Goal: Information Seeking & Learning: Check status

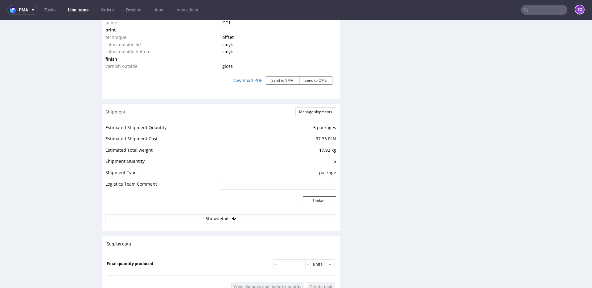
scroll to position [119, 0]
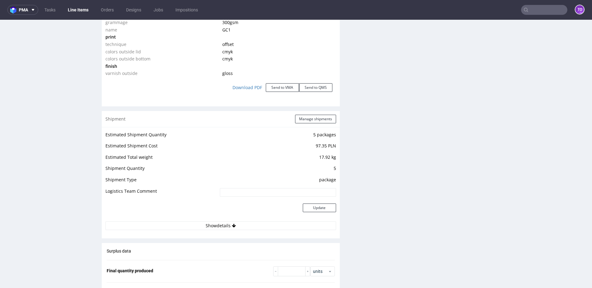
scroll to position [881, 0]
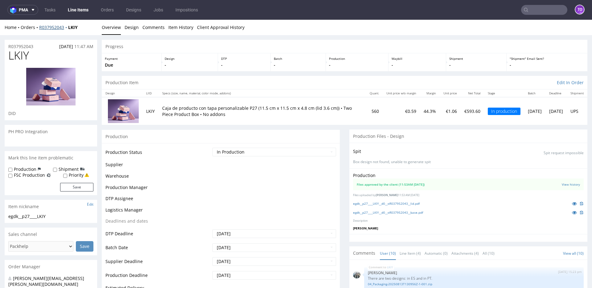
scroll to position [119, 0]
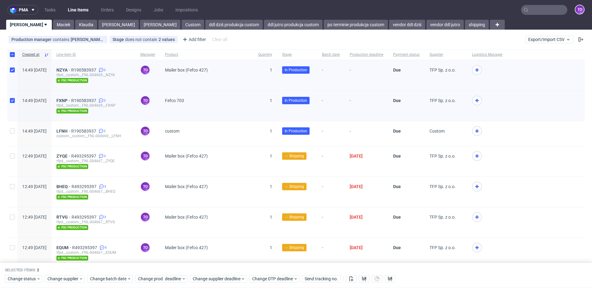
click at [526, 12] on input "text" at bounding box center [544, 10] width 46 height 10
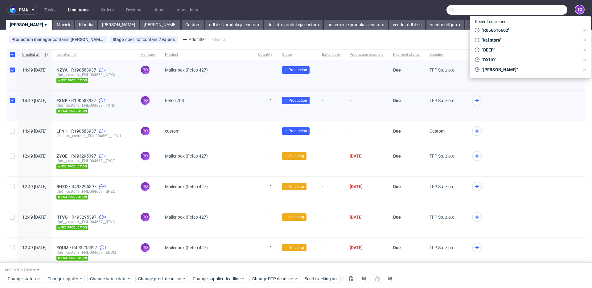
paste input "R443604843"
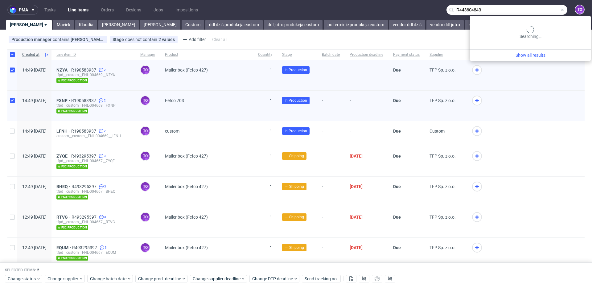
type input "R443604843"
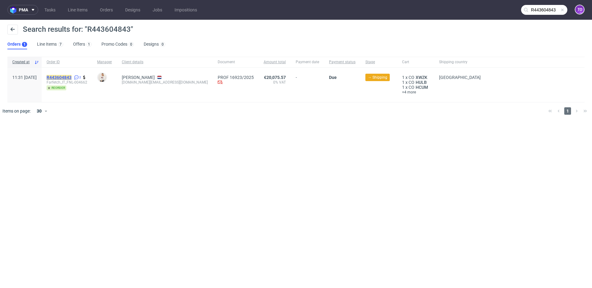
drag, startPoint x: 83, startPoint y: 80, endPoint x: 84, endPoint y: 77, distance: 3.2
click at [83, 80] on span "Farfetch_IT_FNL-004662" at bounding box center [67, 82] width 41 height 5
click at [71, 78] on mark "R443604843" at bounding box center [59, 77] width 25 height 5
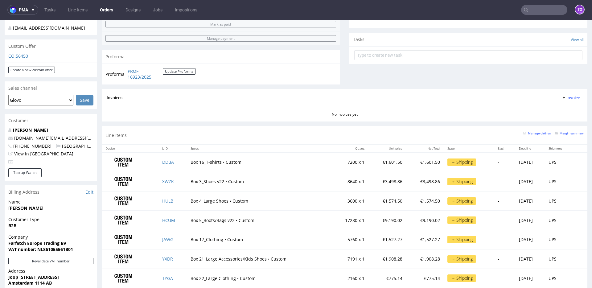
scroll to position [323, 0]
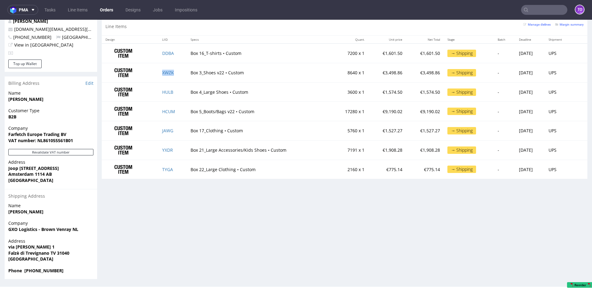
click at [178, 63] on td "XWZK" at bounding box center [172, 72] width 28 height 19
copy link "XWZK"
click at [172, 82] on td "HULB" at bounding box center [172, 91] width 28 height 19
copy link "HULB"
click at [176, 102] on td "HCUM" at bounding box center [172, 111] width 28 height 19
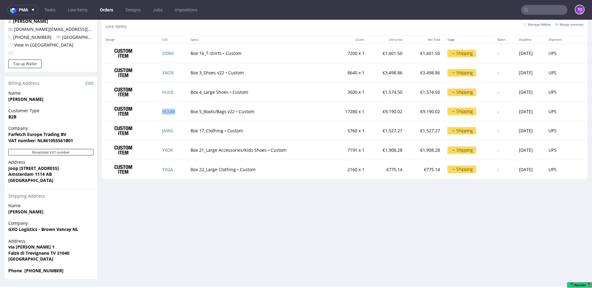
copy link "HCUM"
click at [180, 43] on td "DDBA" at bounding box center [172, 52] width 28 height 19
copy link "DDBA"
click at [178, 121] on td "JAWG" at bounding box center [172, 130] width 28 height 19
copy link "JAWG"
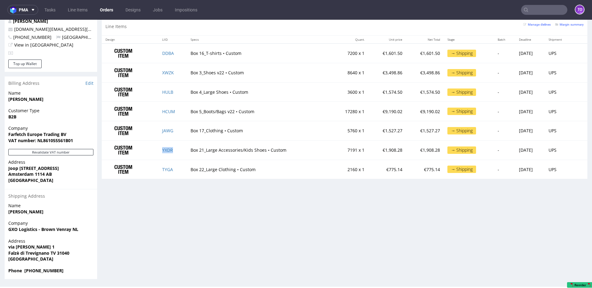
click at [179, 140] on td "YXDR" at bounding box center [172, 149] width 28 height 19
copy link "YXDR"
click at [175, 102] on td "HCUM" at bounding box center [172, 111] width 28 height 19
click at [177, 160] on td "TYGA" at bounding box center [172, 169] width 28 height 19
copy link "TYGA"
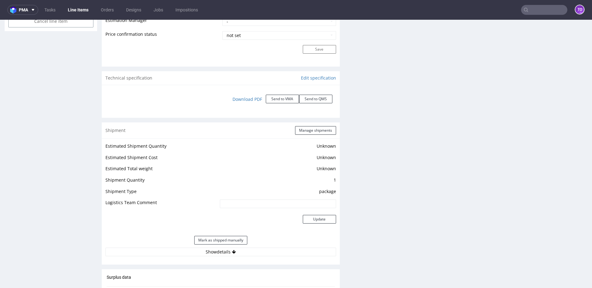
scroll to position [568, 0]
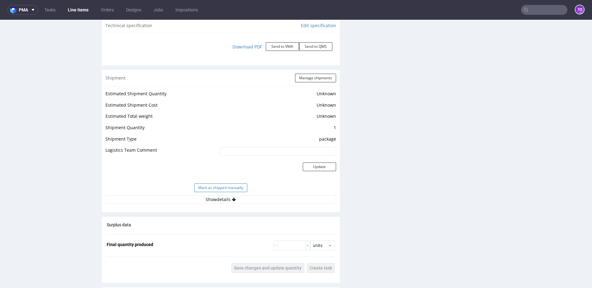
click at [235, 187] on button "Mark as shipped manually" at bounding box center [220, 187] width 53 height 9
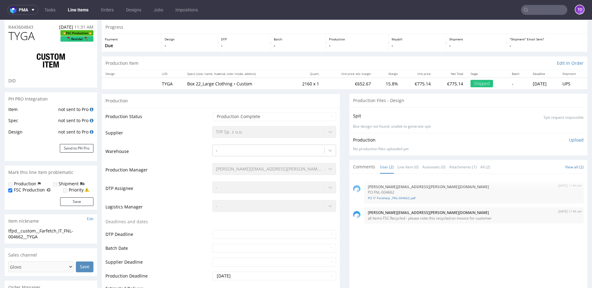
scroll to position [0, 0]
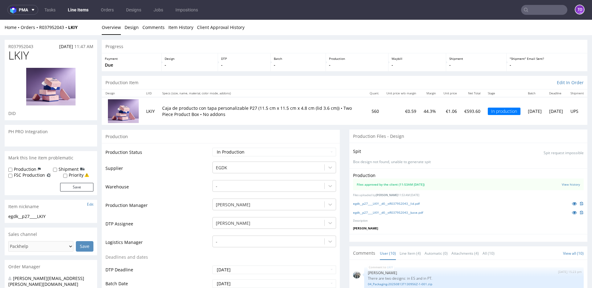
scroll to position [119, 0]
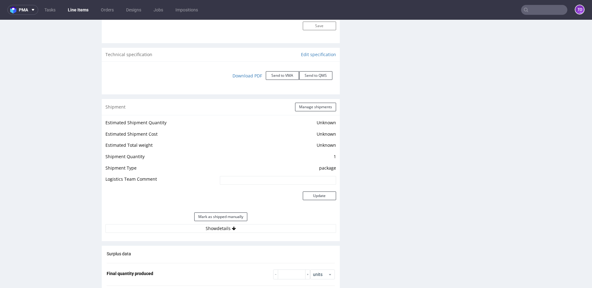
scroll to position [572, 0]
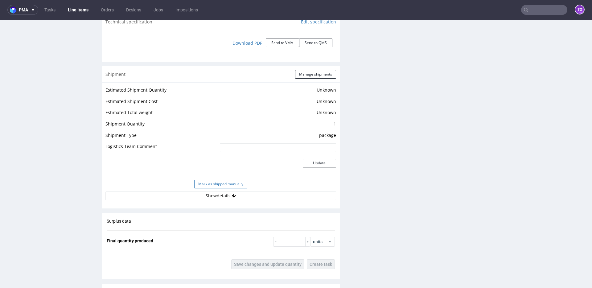
click at [233, 184] on button "Mark as shipped manually" at bounding box center [220, 184] width 53 height 9
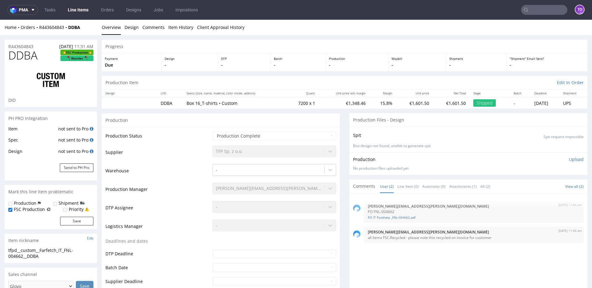
scroll to position [478, 0]
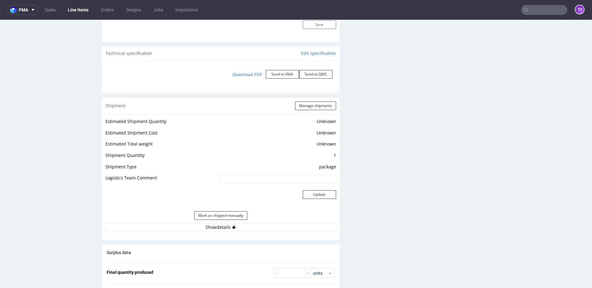
scroll to position [672, 0]
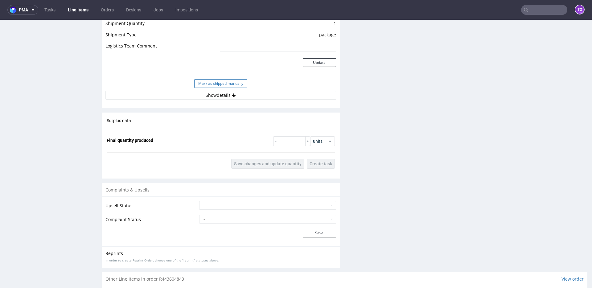
click at [239, 84] on button "Mark as shipped manually" at bounding box center [220, 83] width 53 height 9
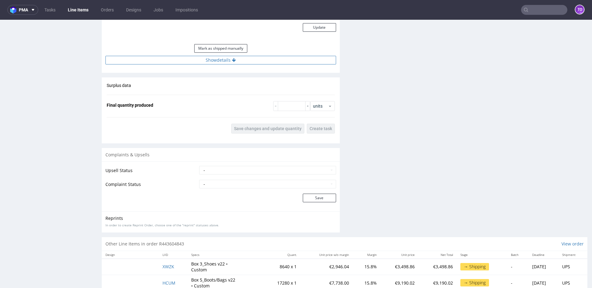
scroll to position [686, 0]
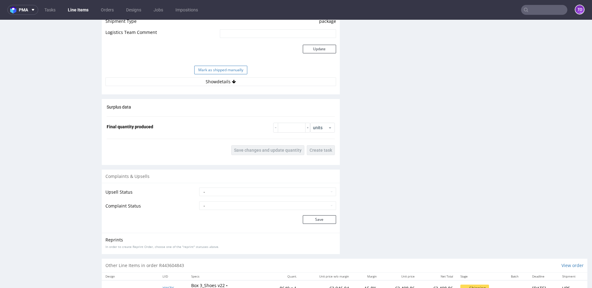
click at [243, 71] on button "Mark as shipped manually" at bounding box center [220, 70] width 53 height 9
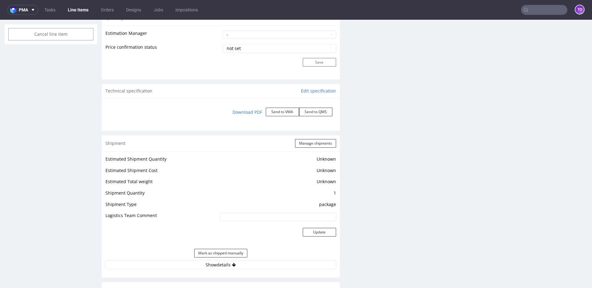
scroll to position [565, 0]
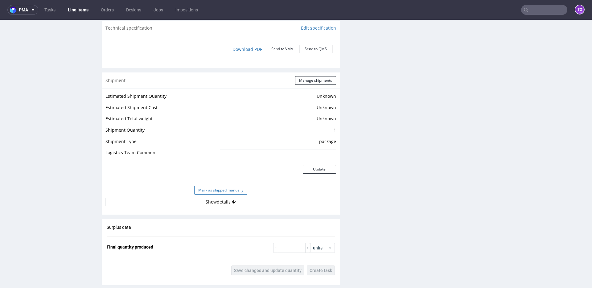
click at [243, 187] on button "Mark as shipped manually" at bounding box center [220, 190] width 53 height 9
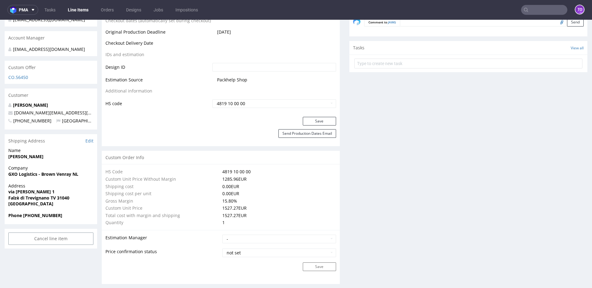
scroll to position [511, 0]
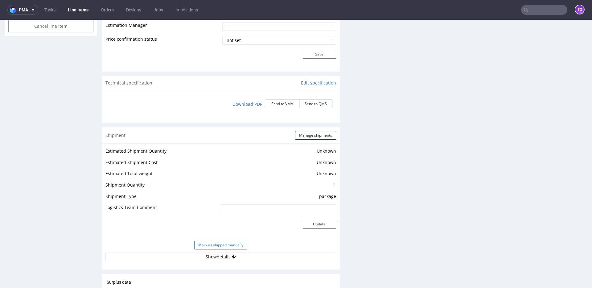
click at [226, 246] on button "Mark as shipped manually" at bounding box center [220, 245] width 53 height 9
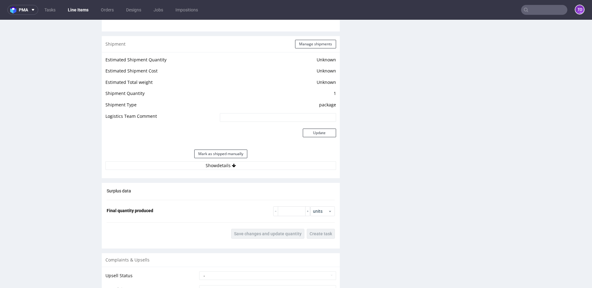
scroll to position [886, 0]
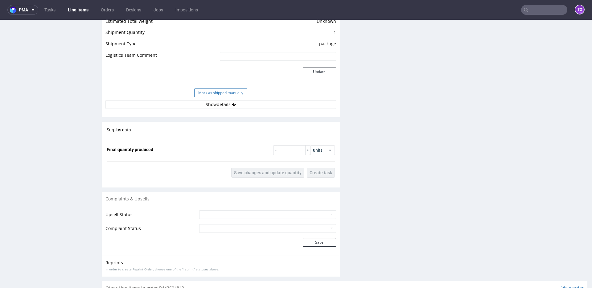
click at [236, 90] on button "Mark as shipped manually" at bounding box center [220, 92] width 53 height 9
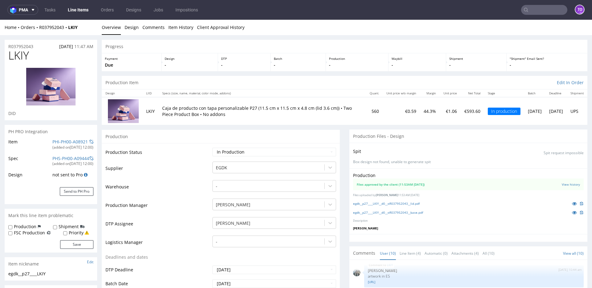
scroll to position [120, 0]
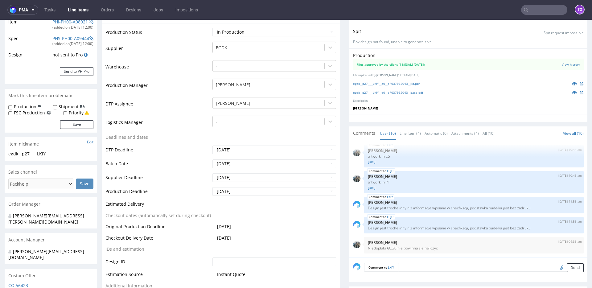
drag, startPoint x: 398, startPoint y: 74, endPoint x: 443, endPoint y: 75, distance: 45.3
click at [443, 75] on p "Files uploaded by [PERSON_NAME] 11:53 AM [DATE]" at bounding box center [468, 75] width 230 height 4
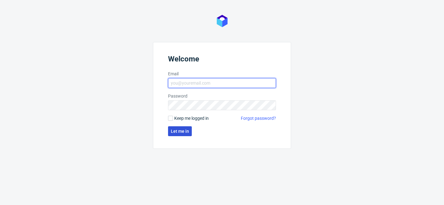
type input "[PERSON_NAME][EMAIL_ADDRESS][PERSON_NAME][DOMAIN_NAME]"
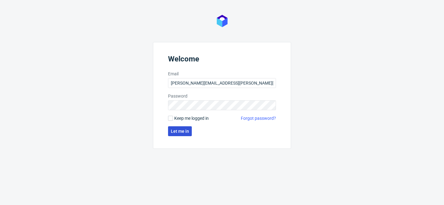
click at [187, 133] on button "Let me in" at bounding box center [180, 131] width 24 height 10
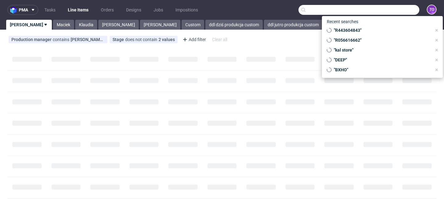
click at [379, 14] on input "text" at bounding box center [358, 10] width 121 height 10
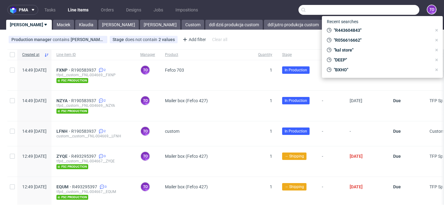
paste input "R905814103"
type input "R905814103"
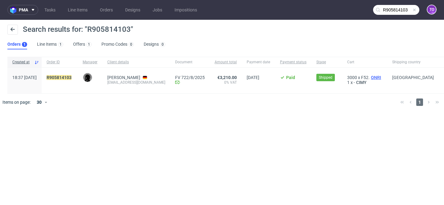
click at [377, 78] on span "QNRI" at bounding box center [375, 77] width 13 height 5
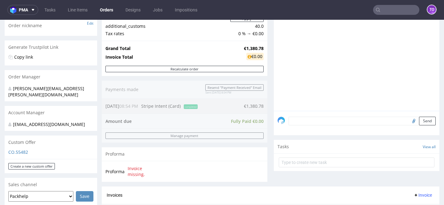
scroll to position [192, 0]
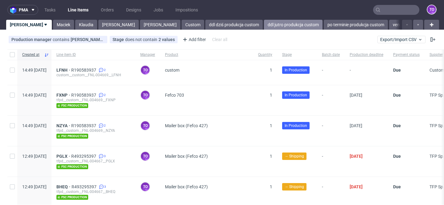
click at [264, 25] on link "ddl jutro produkcja custom" at bounding box center [293, 25] width 59 height 10
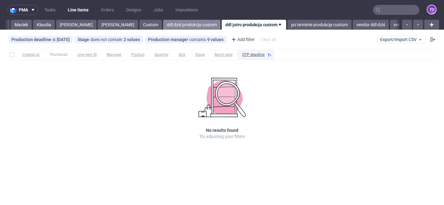
click at [163, 24] on link "ddl dziś produkcja custom" at bounding box center [191, 25] width 57 height 10
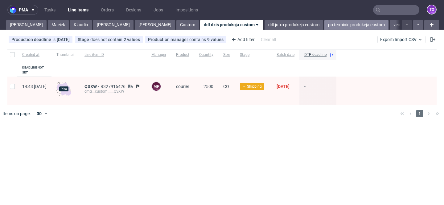
click at [324, 25] on link "po terminie produkcja custom" at bounding box center [356, 25] width 64 height 10
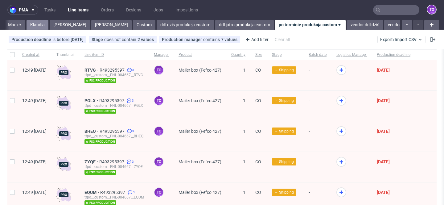
click at [27, 23] on link "Klaudia" at bounding box center [38, 25] width 22 height 10
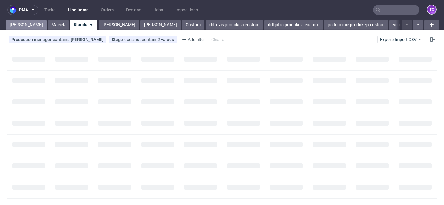
click at [15, 23] on link "[PERSON_NAME]" at bounding box center [26, 25] width 40 height 10
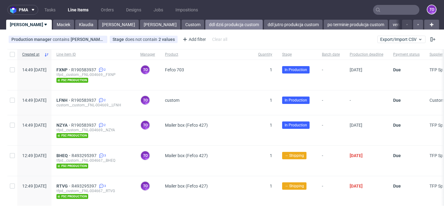
click at [205, 26] on link "ddl dziś produkcja custom" at bounding box center [233, 25] width 57 height 10
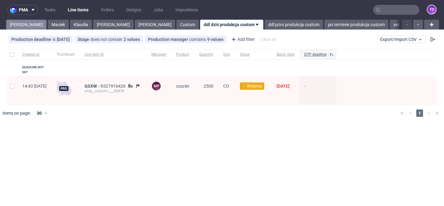
click at [18, 23] on link "Tomasz" at bounding box center [26, 25] width 40 height 10
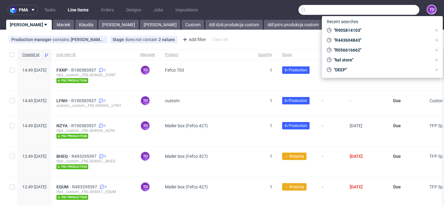
click at [379, 11] on input "text" at bounding box center [358, 10] width 121 height 10
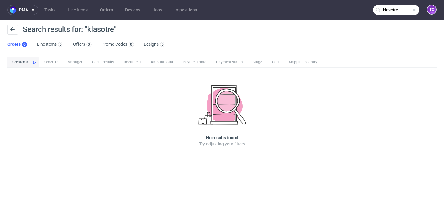
click at [387, 9] on input "klasotre" at bounding box center [396, 10] width 46 height 10
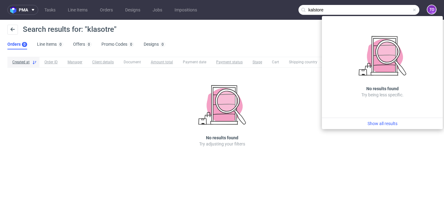
type input "kalstore"
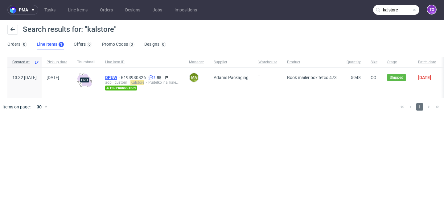
click at [121, 78] on span "DPUW" at bounding box center [113, 77] width 16 height 5
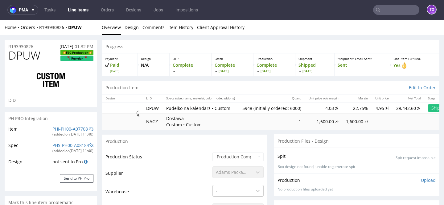
click at [202, 107] on p "Pudełko na kalendarz • Custom" at bounding box center [200, 108] width 69 height 6
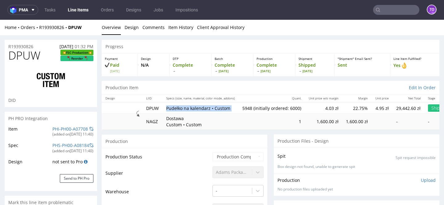
click at [202, 107] on p "Pudełko na kalendarz • Custom" at bounding box center [200, 108] width 69 height 6
click at [198, 129] on td "Dostawa Custom • Custom" at bounding box center [200, 121] width 76 height 16
click at [198, 128] on td "Dostawa Custom • Custom" at bounding box center [200, 121] width 76 height 16
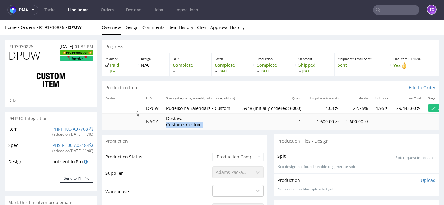
click at [198, 124] on p "Dostawa Custom • Custom" at bounding box center [189, 121] width 46 height 12
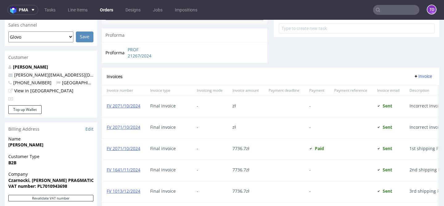
scroll to position [509, 0]
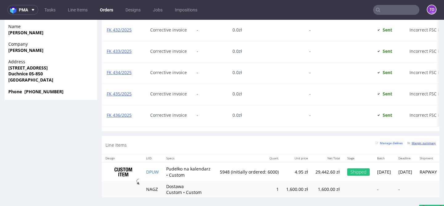
click at [417, 144] on small "Margin summary" at bounding box center [421, 142] width 28 height 3
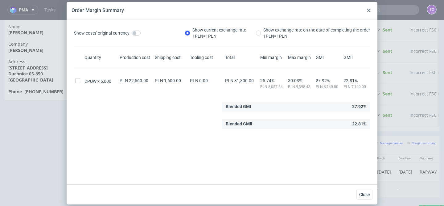
click at [368, 11] on icon at bounding box center [369, 11] width 4 height 4
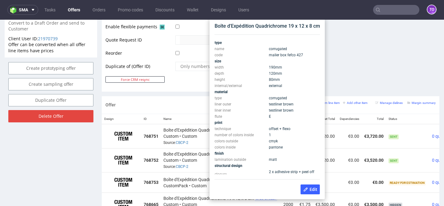
scroll to position [288, 0]
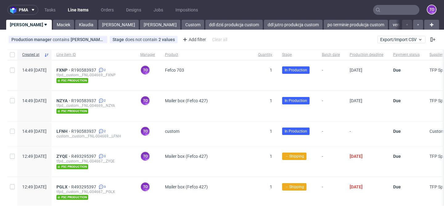
click at [383, 9] on input "text" at bounding box center [396, 10] width 46 height 10
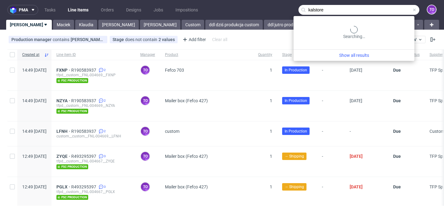
type input "kalstore"
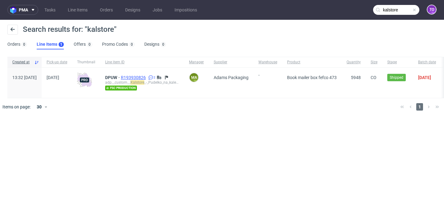
click at [147, 77] on span "R193930826" at bounding box center [134, 77] width 26 height 5
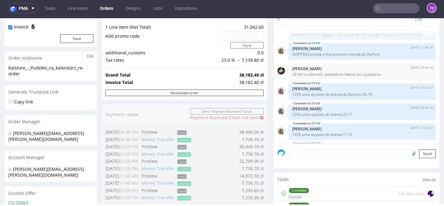
scroll to position [262, 0]
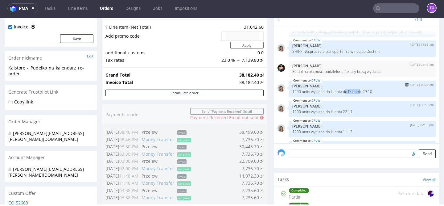
drag, startPoint x: 344, startPoint y: 111, endPoint x: 360, endPoint y: 111, distance: 15.7
click at [360, 94] on p "1200 units wysłane do klienta do Duchnic 29.10" at bounding box center [362, 91] width 140 height 5
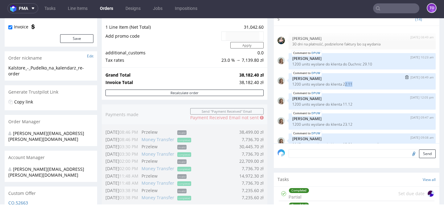
drag, startPoint x: 343, startPoint y: 102, endPoint x: 357, endPoint y: 102, distance: 14.2
click at [357, 86] on p "1200 units wysłane do klienta 22.11" at bounding box center [362, 84] width 140 height 5
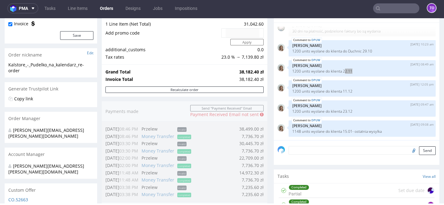
scroll to position [0, 0]
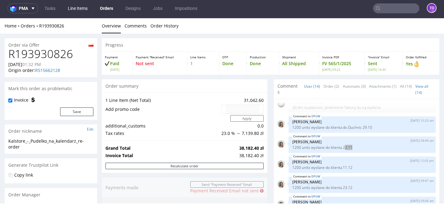
click at [84, 7] on link "Line Items" at bounding box center [77, 8] width 27 height 10
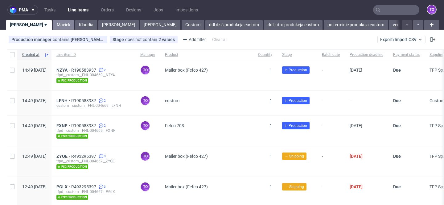
click at [53, 26] on link "Maciek" at bounding box center [63, 25] width 21 height 10
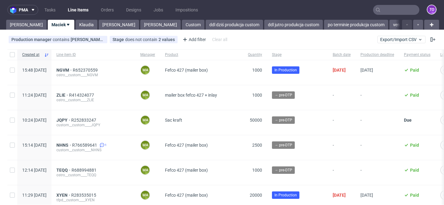
click at [395, 12] on input "text" at bounding box center [396, 10] width 46 height 10
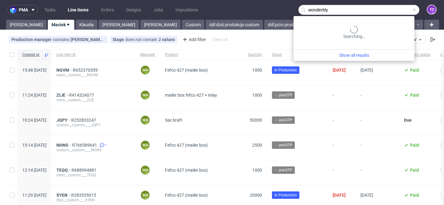
type input "wonderbly"
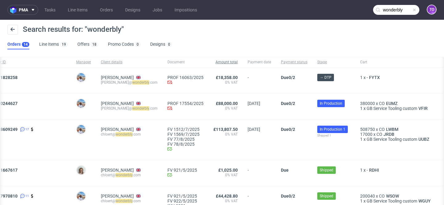
scroll to position [0, 55]
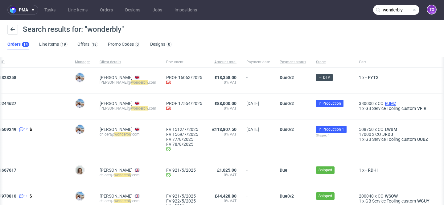
click at [397, 101] on span "EUMZ" at bounding box center [390, 103] width 14 height 5
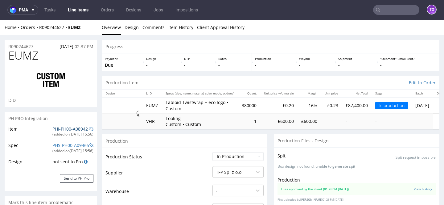
click at [71, 128] on link "PHI-PH00-A08942" at bounding box center [69, 129] width 35 height 6
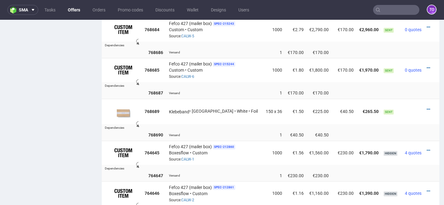
scroll to position [401, 0]
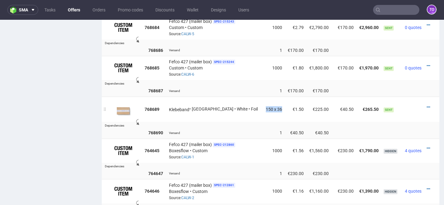
drag, startPoint x: 270, startPoint y: 108, endPoint x: 250, endPoint y: 108, distance: 19.7
click at [263, 108] on td "150 x 36" at bounding box center [274, 109] width 22 height 26
click at [263, 117] on td "150 x 36" at bounding box center [274, 109] width 22 height 26
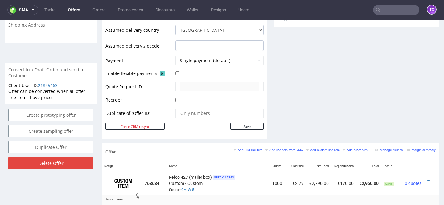
scroll to position [0, 0]
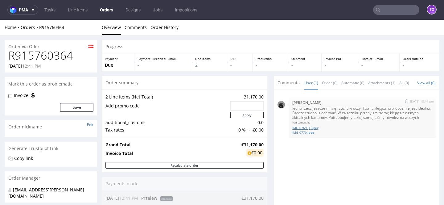
click at [296, 130] on link "IMG_0769 (1).jpeg" at bounding box center [362, 127] width 140 height 5
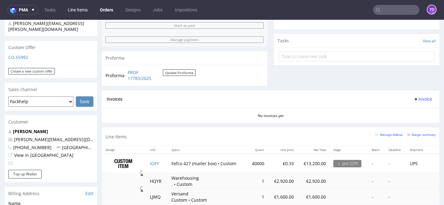
scroll to position [264, 0]
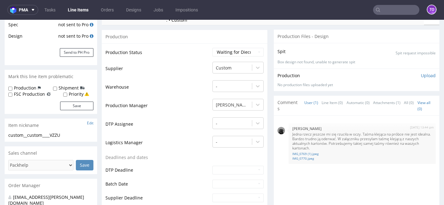
scroll to position [289, 0]
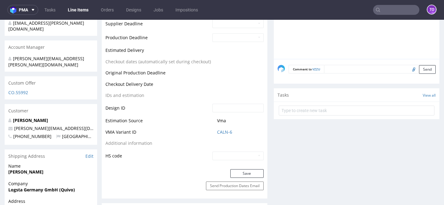
click at [226, 135] on td "CALN-6" at bounding box center [237, 133] width 53 height 11
click at [225, 131] on link "CALN-6" at bounding box center [224, 132] width 15 height 6
